Goal: Task Accomplishment & Management: Manage account settings

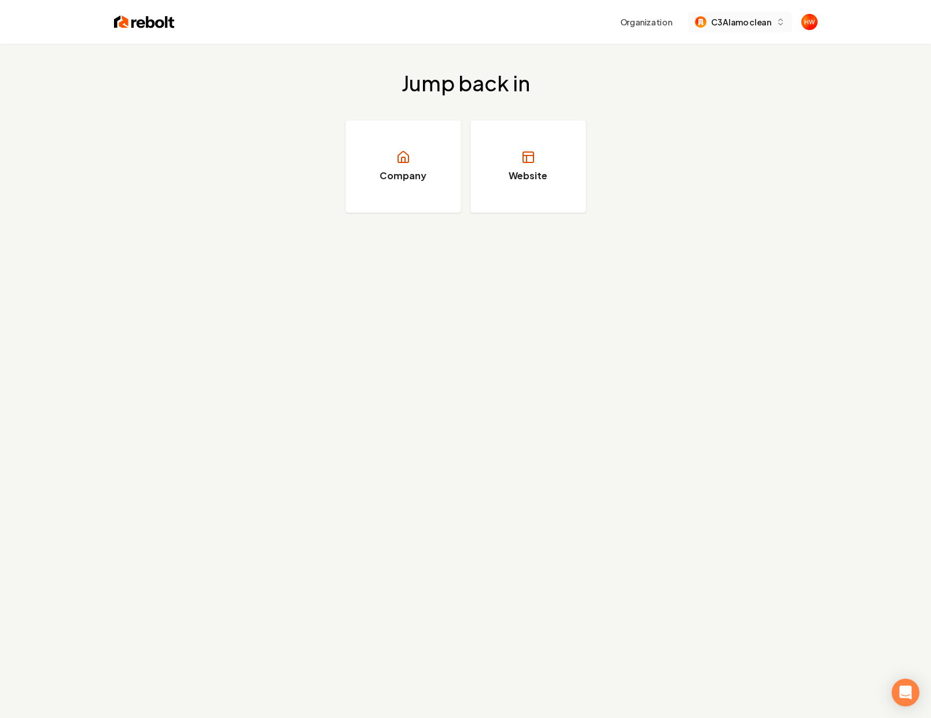
click at [747, 23] on span "C3 Alamo clean" at bounding box center [741, 22] width 60 height 12
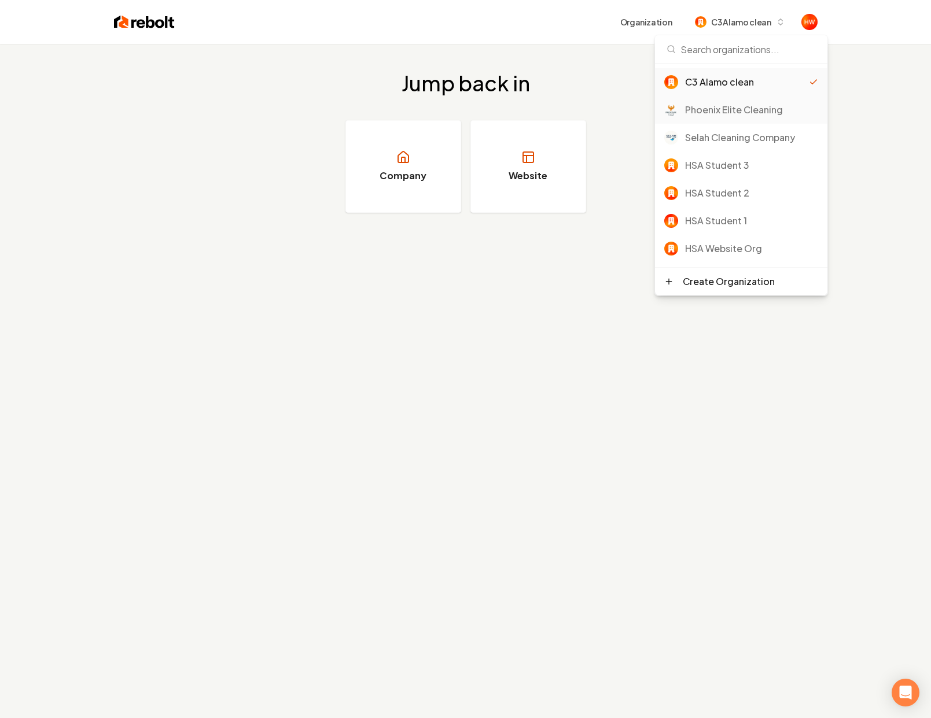
click at [736, 112] on div "Phoenix Elite Cleaning" at bounding box center [751, 110] width 133 height 14
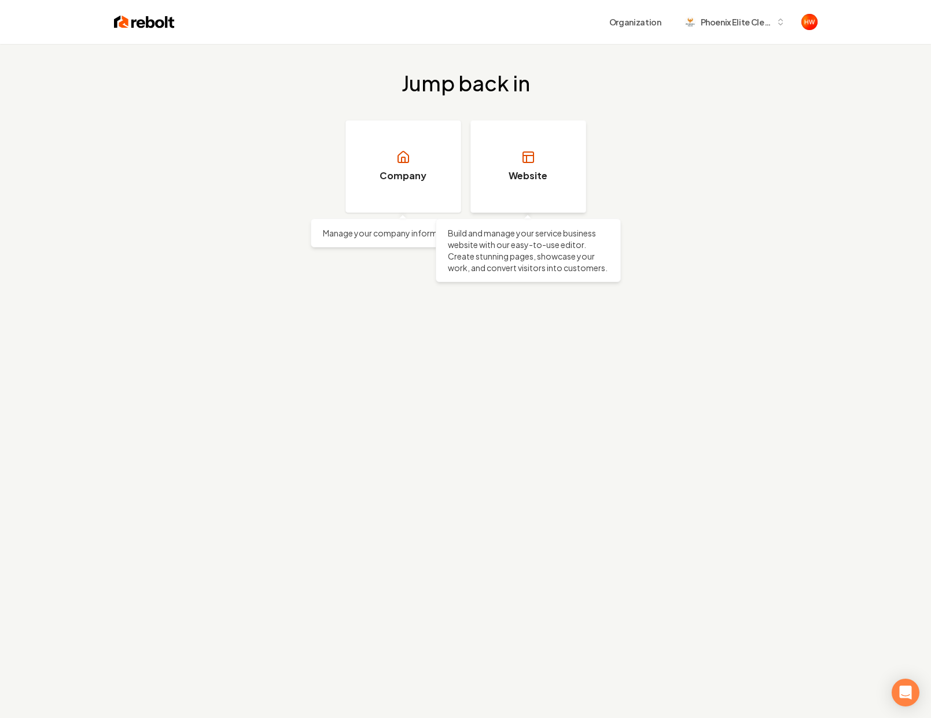
click at [507, 168] on link "Website" at bounding box center [528, 166] width 116 height 93
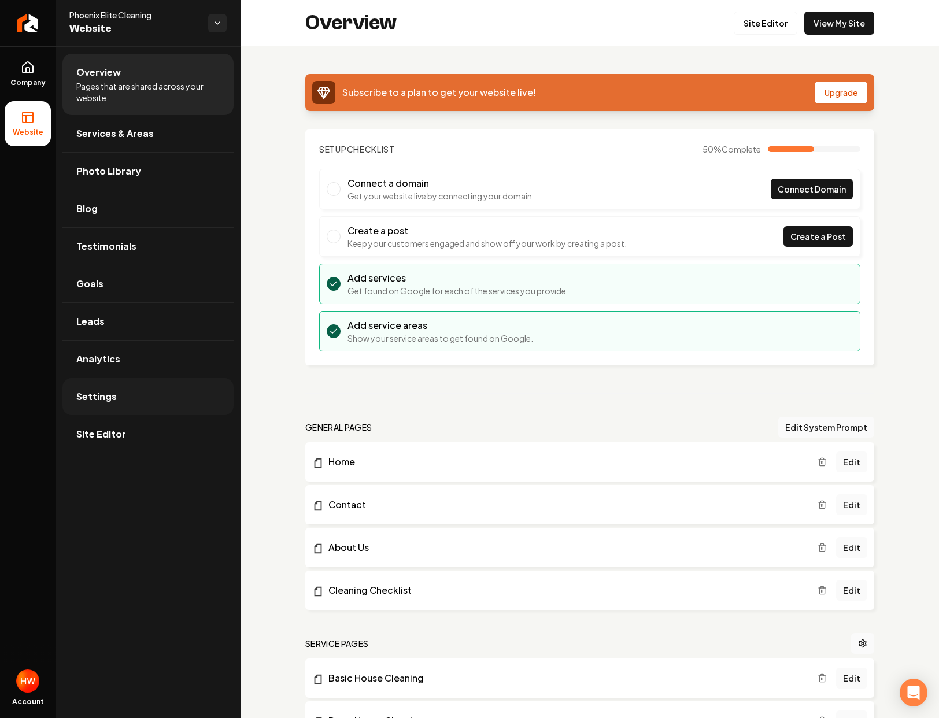
click at [96, 389] on link "Settings" at bounding box center [147, 396] width 171 height 37
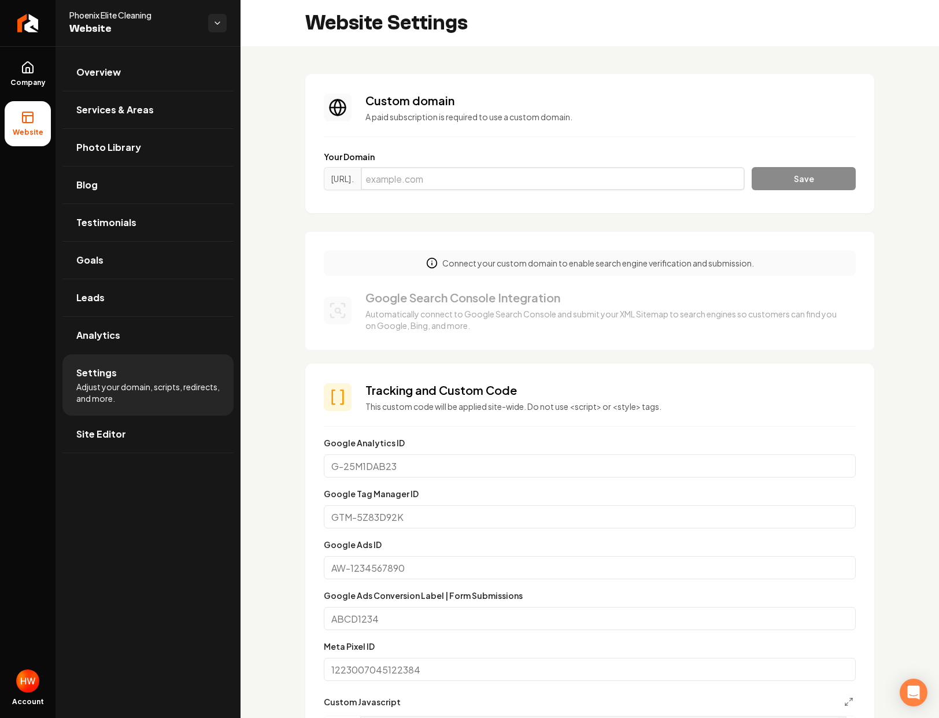
click at [500, 176] on input "Main content area" at bounding box center [553, 178] width 384 height 23
click at [153, 429] on link "Site Editor" at bounding box center [147, 434] width 171 height 37
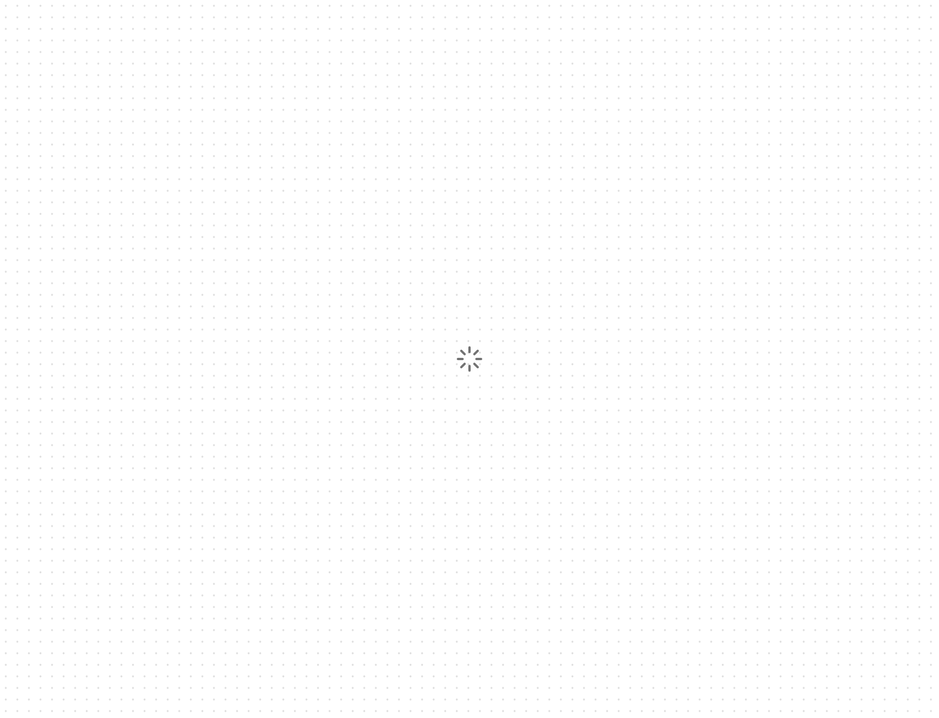
click at [168, 76] on div at bounding box center [469, 359] width 939 height 718
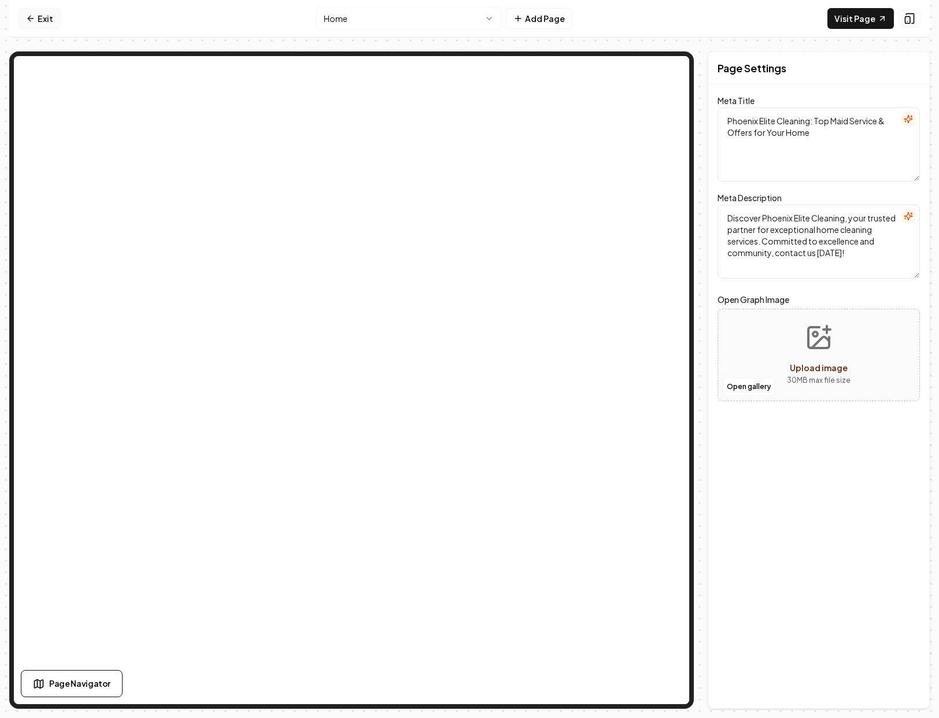
click at [29, 14] on icon at bounding box center [30, 18] width 9 height 9
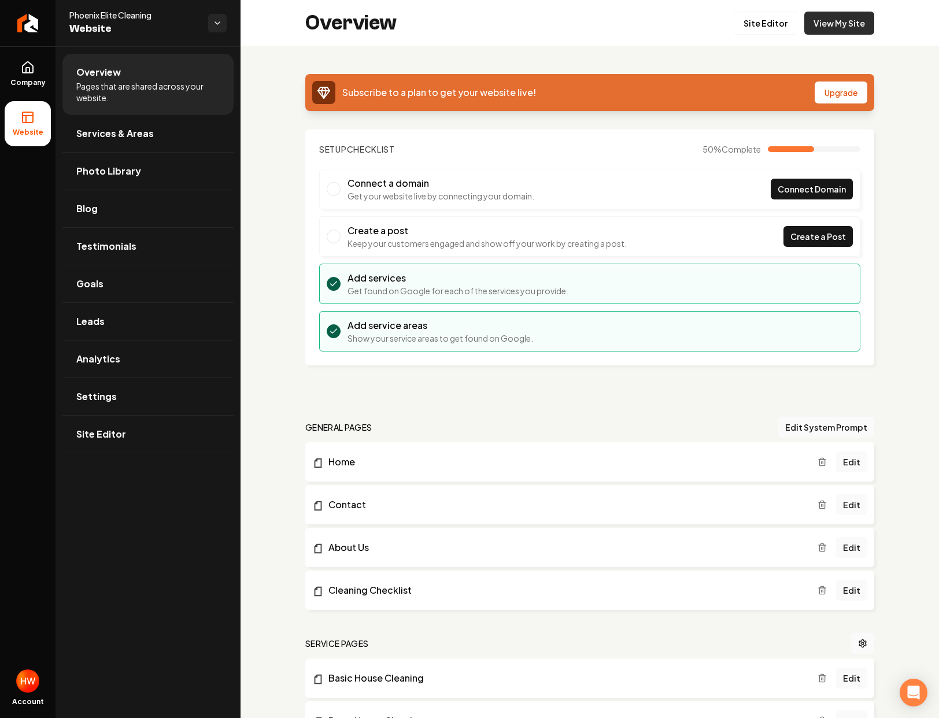
click at [812, 24] on link "View My Site" at bounding box center [840, 23] width 70 height 23
click at [493, 123] on div "Subscribe to a plan to get your website live! Upgrade Setup Checklist 50 % Comp…" at bounding box center [590, 701] width 699 height 1311
click at [34, 33] on link "Return to dashboard" at bounding box center [28, 23] width 56 height 46
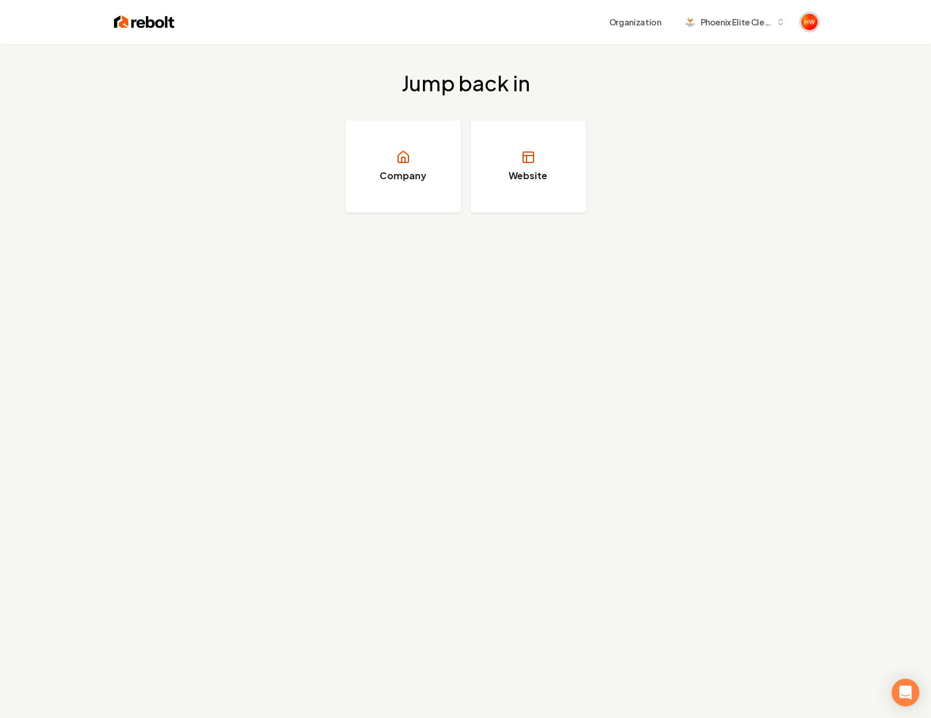
click at [806, 25] on img "Open user button" at bounding box center [809, 22] width 16 height 16
click at [754, 74] on button "Sign out" at bounding box center [766, 80] width 82 height 14
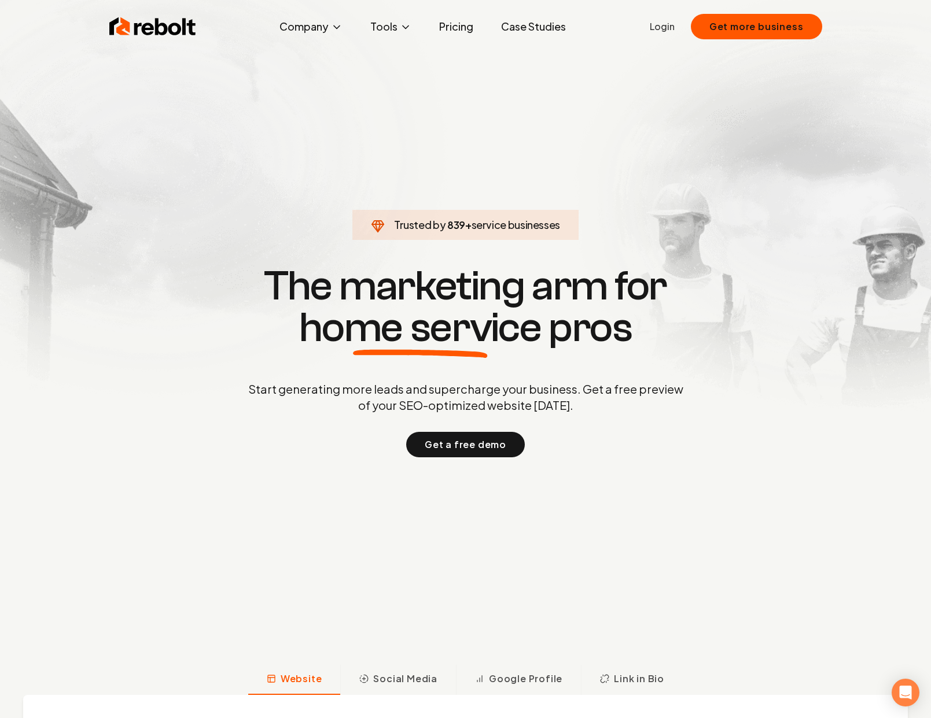
click at [672, 31] on link "Login" at bounding box center [662, 27] width 25 height 14
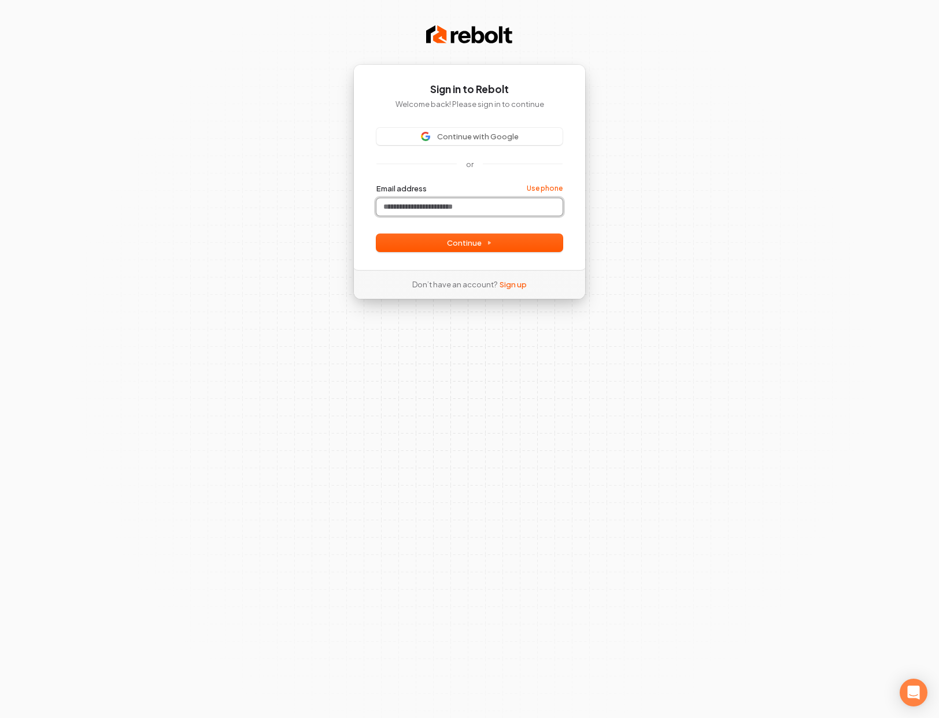
click at [403, 202] on input "Email address" at bounding box center [470, 206] width 186 height 17
click at [542, 117] on div "Sign in to Rebolt Welcome back! Please sign in to continue Continue with Google…" at bounding box center [469, 167] width 233 height 206
click at [506, 137] on span "Continue with Google" at bounding box center [478, 136] width 82 height 10
